Goal: Find specific page/section: Find specific page/section

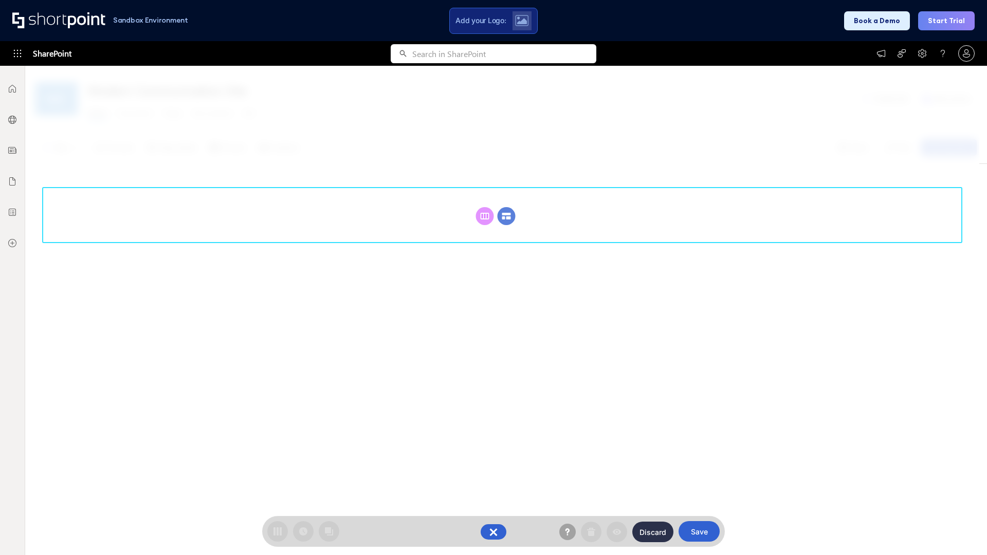
scroll to position [141, 0]
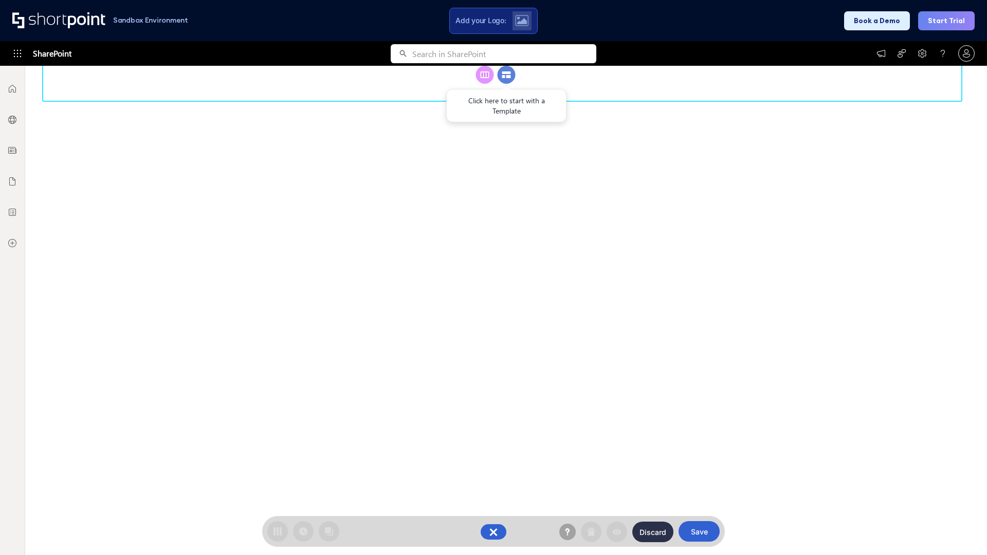
click at [506, 84] on circle at bounding box center [506, 75] width 18 height 18
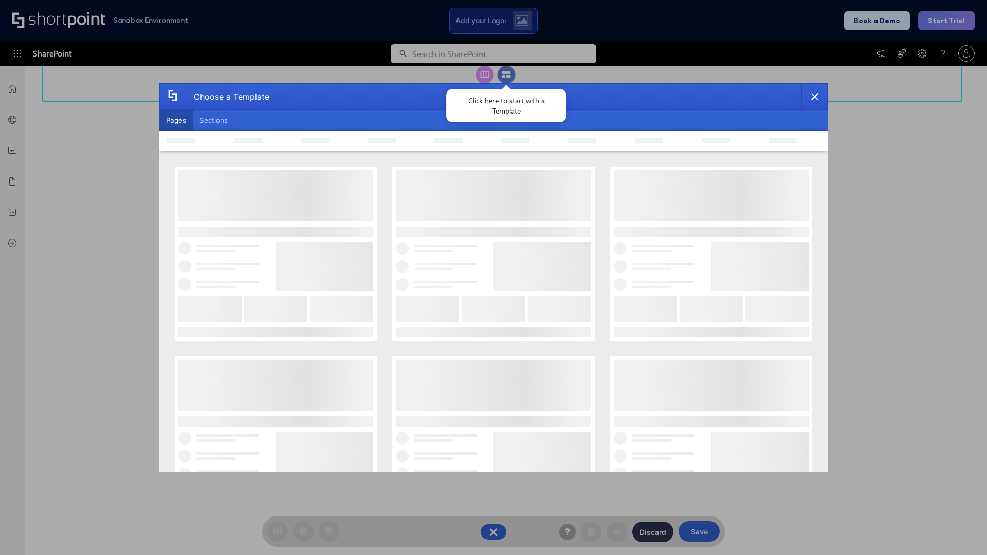
scroll to position [0, 0]
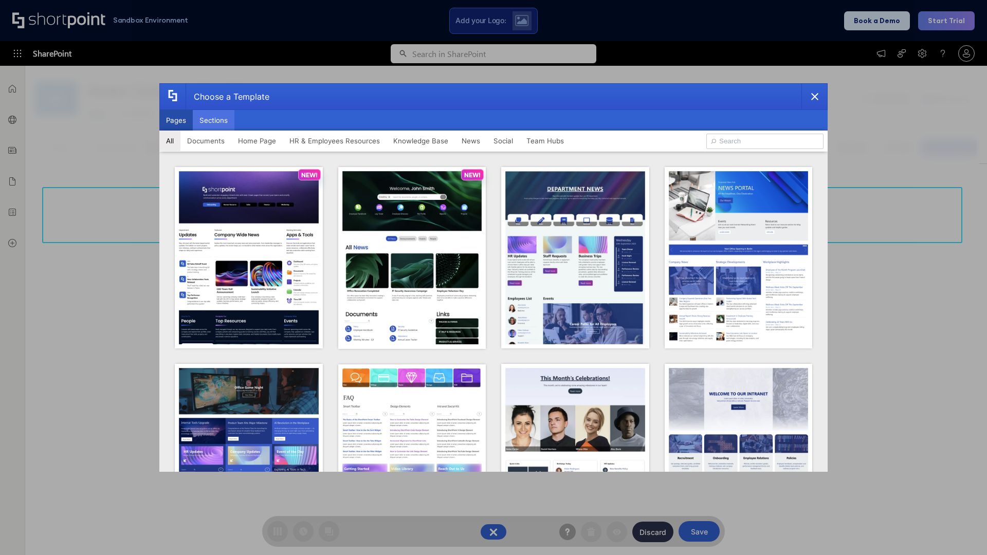
click at [213, 120] on button "Sections" at bounding box center [214, 120] width 42 height 21
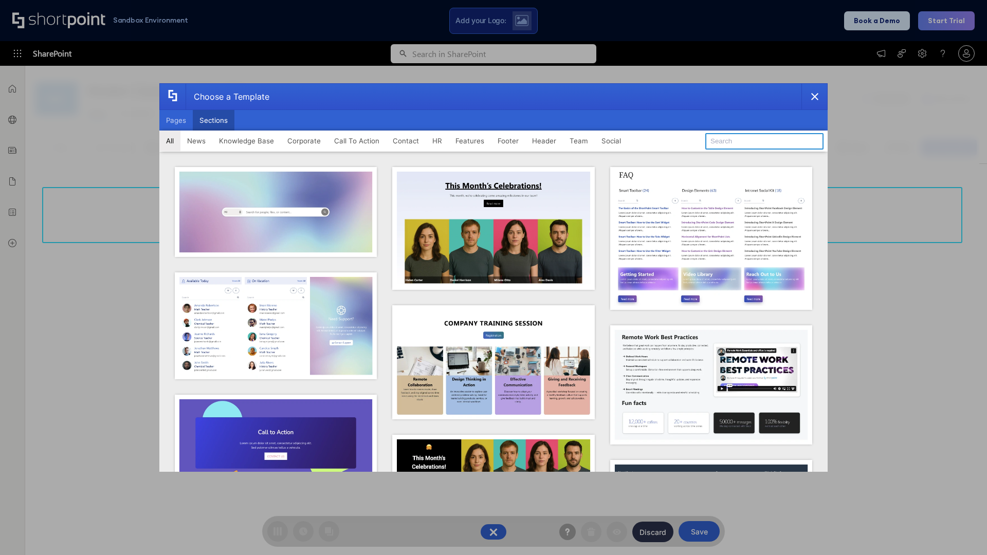
type input "Features Kit 6"
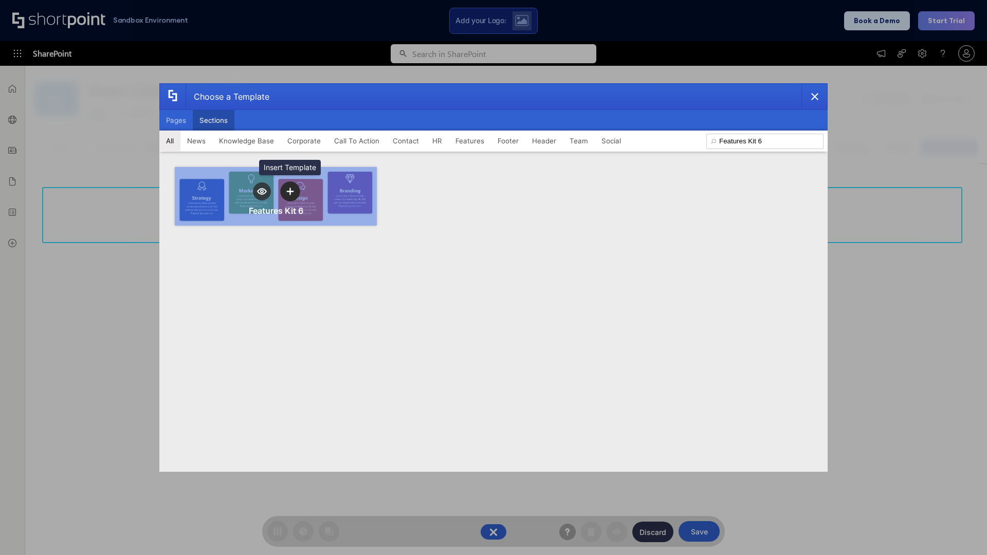
click at [290, 191] on icon "template selector" at bounding box center [289, 191] width 7 height 7
